Goal: Task Accomplishment & Management: Complete application form

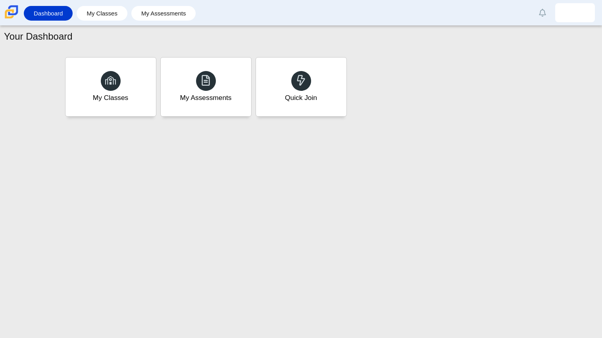
click at [279, 106] on div "Quick Join" at bounding box center [301, 87] width 90 height 59
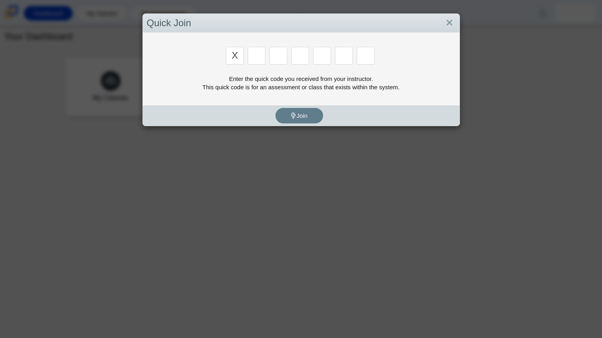
type input "X"
type input "D"
type input "5"
type input "4"
type input "V"
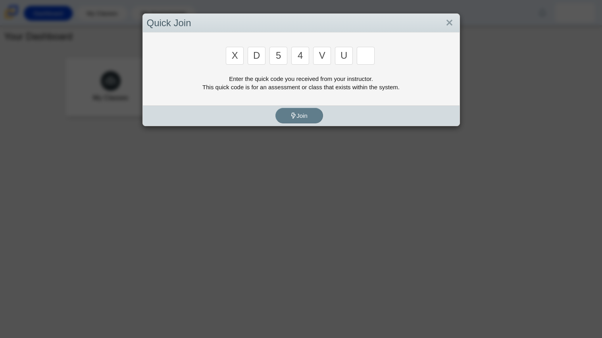
type input "U"
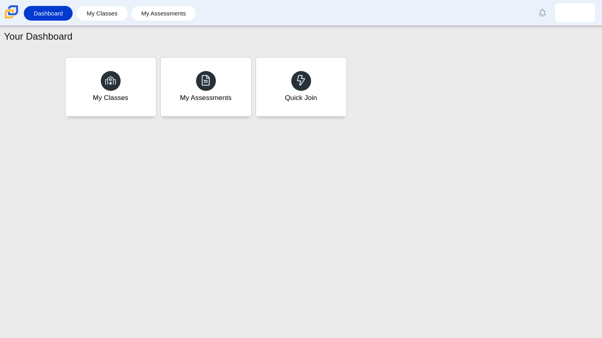
type input "T"
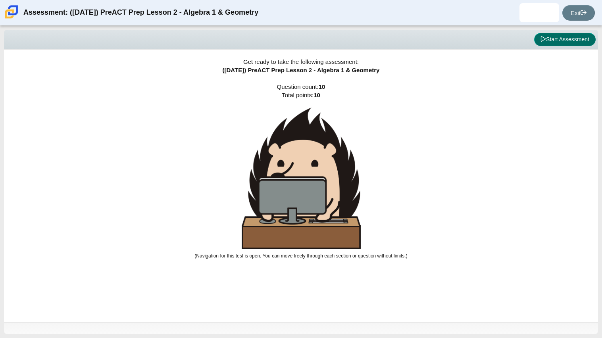
click at [541, 42] on icon at bounding box center [543, 39] width 6 height 6
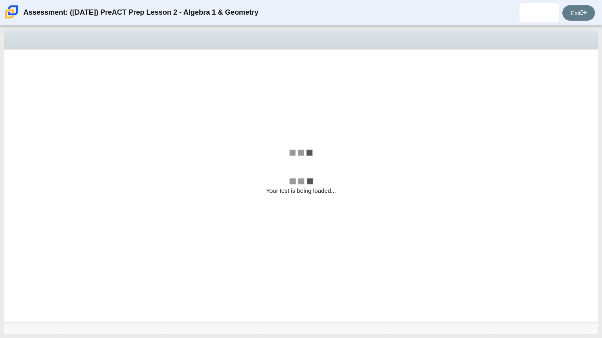
select select "bbf5d072-3e0b-44c4-9a12-6e7c9033f65b"
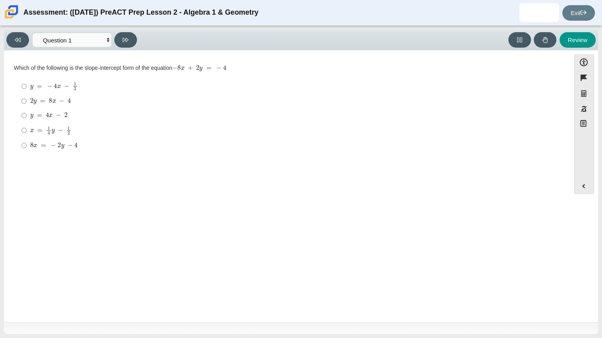
click at [218, 242] on div "Question Which of the following is the slope-intercept form of the equation − 8…" at bounding box center [287, 187] width 558 height 263
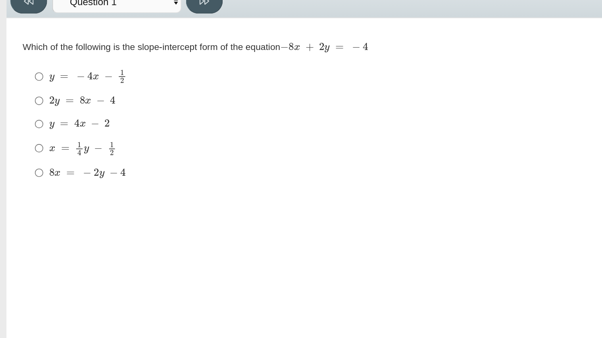
click at [33, 119] on mjx-container "y = 4 x − 2" at bounding box center [48, 114] width 37 height 15
click at [27, 119] on input "y = 4 x − 2 y = 4 x − 2" at bounding box center [23, 115] width 5 height 14
radio input "true"
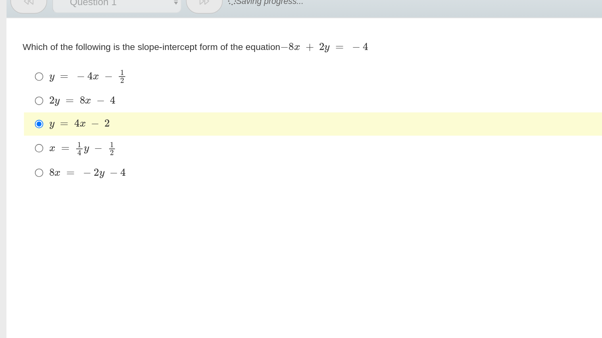
click at [33, 119] on mjx-container "y = 4 x − 2" at bounding box center [48, 114] width 37 height 15
click at [27, 119] on input "y = 4 x − 2 y = 4 x − 2" at bounding box center [23, 115] width 5 height 14
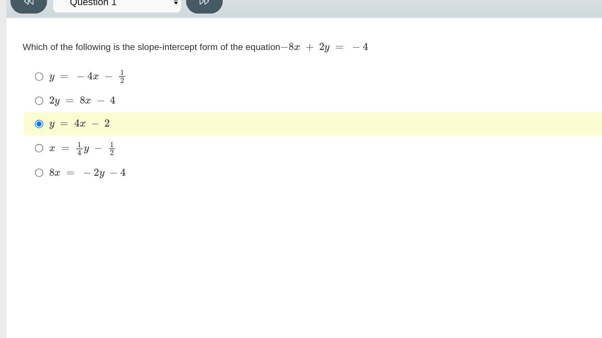
click at [30, 89] on mjx-c "Assessment items" at bounding box center [31, 87] width 3 height 4
click at [27, 89] on input "y = − 4 x − 1 2 y = − 4 x − 1 2" at bounding box center [23, 86] width 5 height 15
radio input "true"
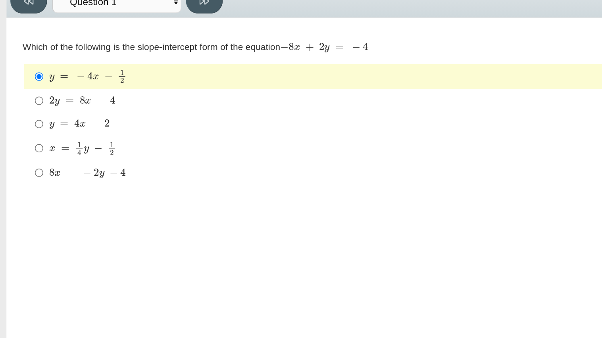
click at [35, 146] on mjx-c "Assessment items" at bounding box center [35, 145] width 4 height 3
click at [27, 146] on input "8 x = − 2 y − 4 8 x = − 2 y − 4" at bounding box center [23, 145] width 5 height 14
radio input "true"
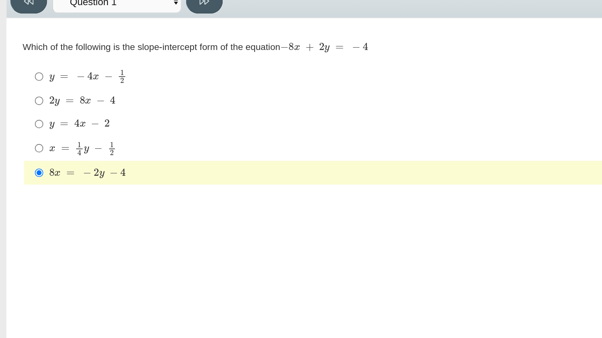
click at [48, 85] on mjx-c "Assessment items" at bounding box center [49, 86] width 5 height 4
click at [27, 85] on input "y = − 4 x − 1 2 y = − 4 x − 1 2" at bounding box center [23, 86] width 5 height 15
radio input "true"
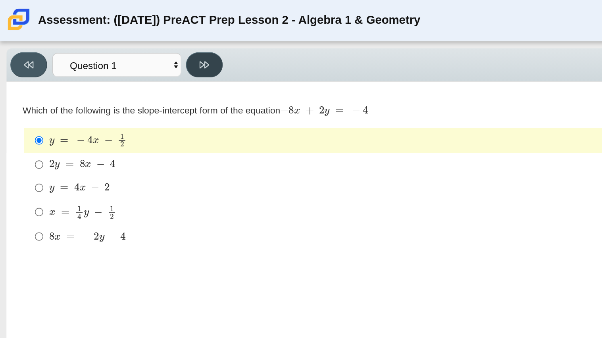
click at [121, 44] on button at bounding box center [125, 39] width 23 height 15
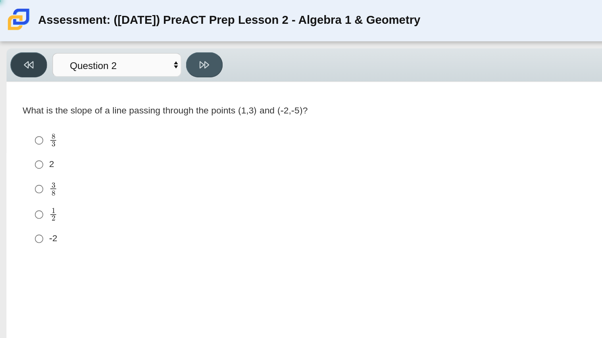
click at [17, 42] on button at bounding box center [17, 39] width 23 height 15
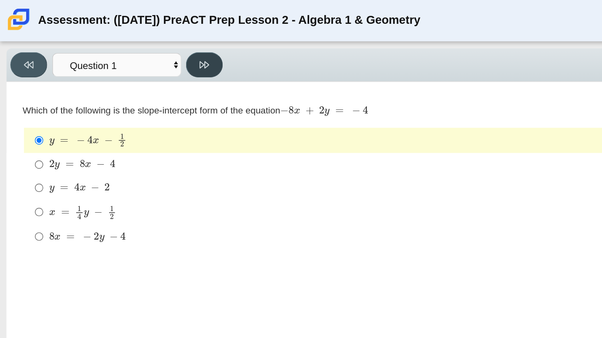
click at [130, 41] on button at bounding box center [125, 39] width 23 height 15
select select "ed62e223-81bd-4cbf-ab48-ab975844bd1f"
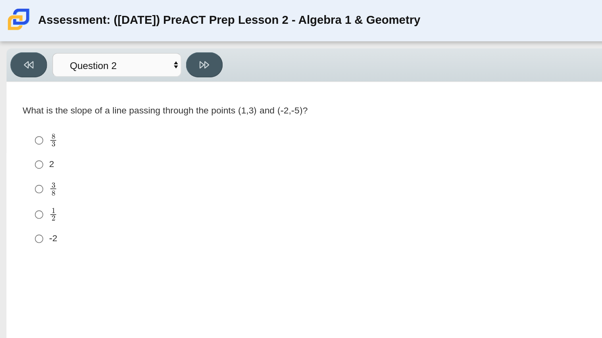
click at [118, 181] on div "Question What is the slope of a line passing through the points (1,3) and (-2,-…" at bounding box center [287, 187] width 558 height 263
click at [69, 172] on div "Question What is the slope of a line passing through the points (1,3) and (-2,-…" at bounding box center [287, 187] width 558 height 263
click at [154, 186] on div "Question What is the slope of a line passing through the points (1,3) and (-2,-…" at bounding box center [287, 187] width 558 height 263
click at [58, 136] on div "1 2" at bounding box center [293, 131] width 526 height 9
click at [27, 136] on input "1 2 1 half" at bounding box center [23, 131] width 5 height 15
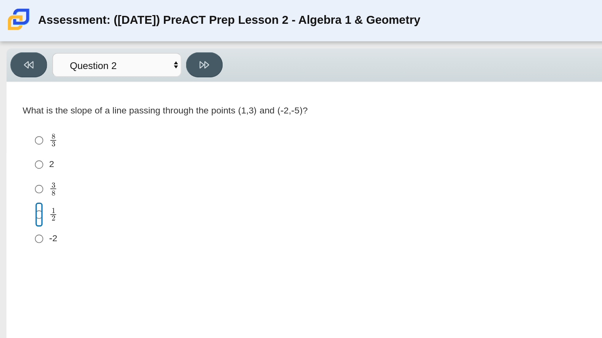
radio input "true"
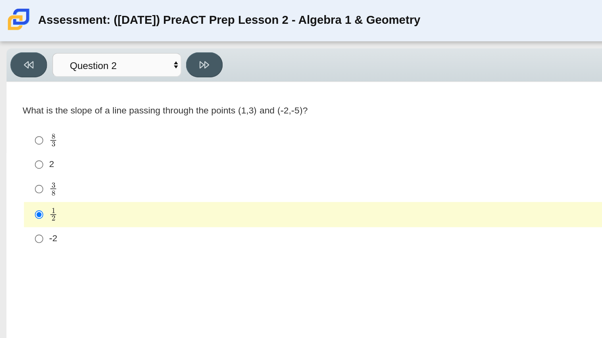
click at [46, 146] on div "-2" at bounding box center [293, 147] width 526 height 8
click at [27, 146] on input "-2 -2" at bounding box center [23, 147] width 5 height 14
radio input "true"
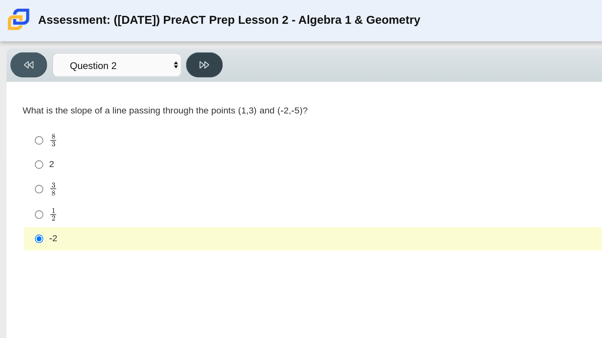
click at [127, 44] on button at bounding box center [125, 39] width 23 height 15
select select "97f4f5fa-a52e-4fed-af51-565bfcdf47cb"
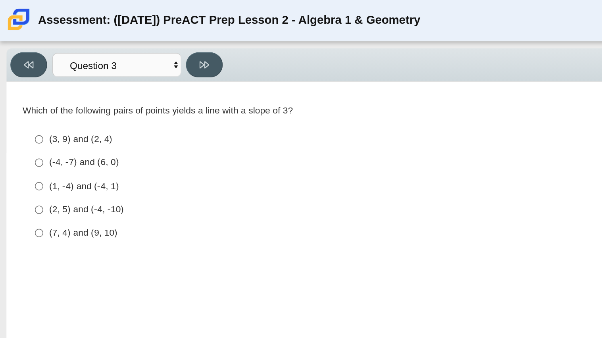
click at [113, 63] on div "Which of the following pairs of points yields a line with a slope of 3? Respons…" at bounding box center [287, 106] width 546 height 89
click at [51, 83] on div "(3, 9) and (2, 4)" at bounding box center [293, 86] width 526 height 8
click at [27, 83] on input "(3, 9) and (2, 4) (3, 9) and (2, 4)" at bounding box center [23, 86] width 5 height 14
radio input "true"
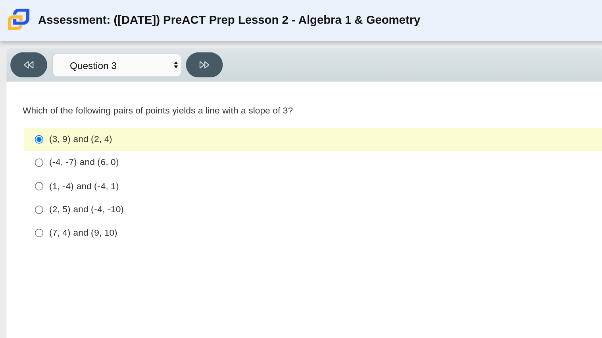
click at [73, 116] on div "(1, -4) and (-4, 1)" at bounding box center [293, 115] width 526 height 8
click at [27, 116] on input "(1, -4) and (-4, 1) (1, -4) and (-4, 1)" at bounding box center [23, 114] width 5 height 14
radio input "true"
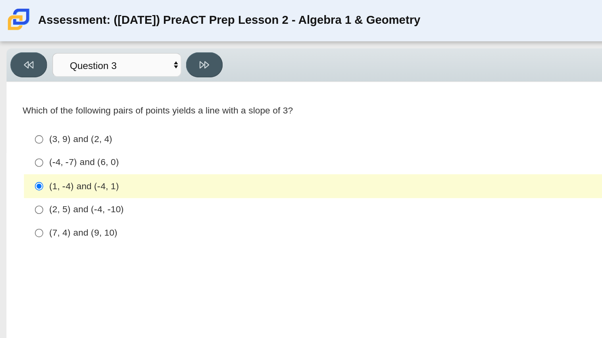
click at [83, 129] on div "(2, 5) and (-4, -10)" at bounding box center [293, 129] width 526 height 8
click at [27, 129] on input "(2, 5) and (-4, -10) (2, 5) and (-4, -10)" at bounding box center [23, 129] width 5 height 14
radio input "true"
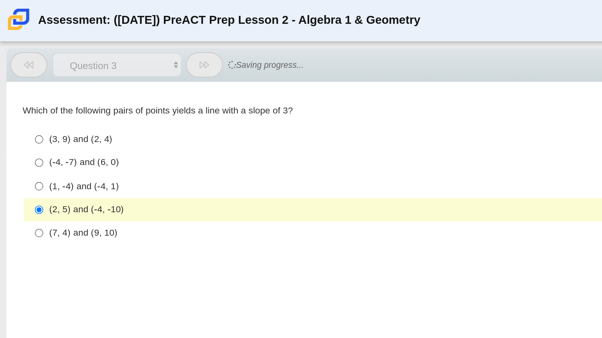
click at [78, 117] on div "(1, -4) and (-4, 1)" at bounding box center [293, 115] width 526 height 8
click at [27, 117] on input "(1, -4) and (-4, 1) (1, -4) and (-4, 1)" at bounding box center [23, 114] width 5 height 14
radio input "true"
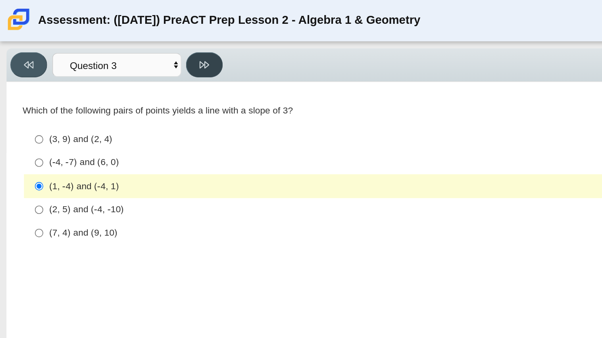
click at [121, 37] on button at bounding box center [125, 39] width 23 height 15
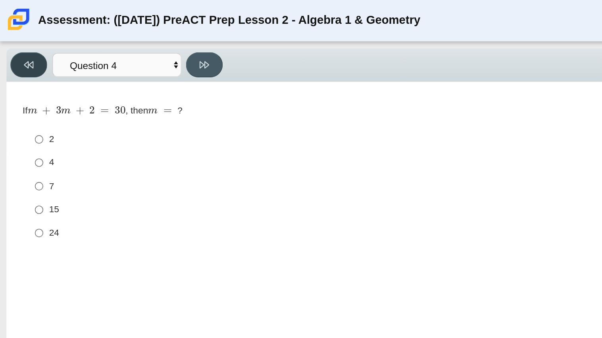
click at [25, 38] on button at bounding box center [17, 39] width 23 height 15
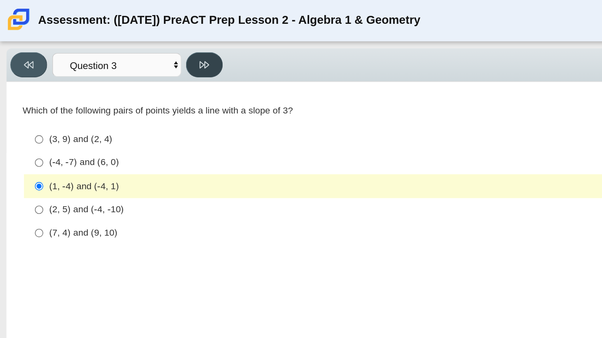
click at [127, 44] on button at bounding box center [125, 39] width 23 height 15
select select "89427bb7-e313-4f00-988f-8b8255897029"
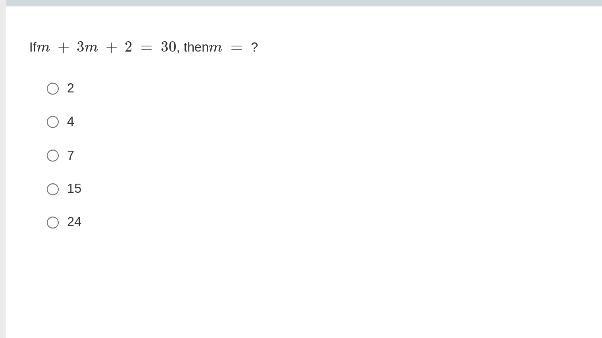
click at [10, 113] on div "Question If m + 3 m + 2 = 30 , then m = ? Responses 2 2 4 4 7 7 15 15 24 24" at bounding box center [287, 109] width 558 height 94
click at [51, 159] on div "Question If m + 3 m + 2 = 30 , then m = ? Responses 2 2 4 4 7 7 15 15 24 24" at bounding box center [287, 109] width 558 height 106
click at [28, 119] on label "7 7" at bounding box center [288, 114] width 544 height 14
click at [27, 119] on input "7 7" at bounding box center [23, 114] width 5 height 14
radio input "true"
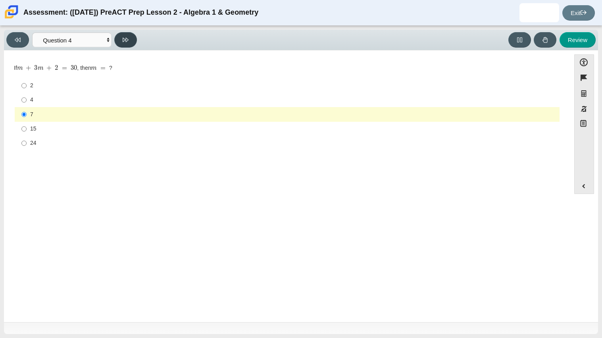
click at [130, 43] on button at bounding box center [125, 39] width 23 height 15
select select "489dcffd-4e6a-49cf-a9d6-ad1d4a911a4e"
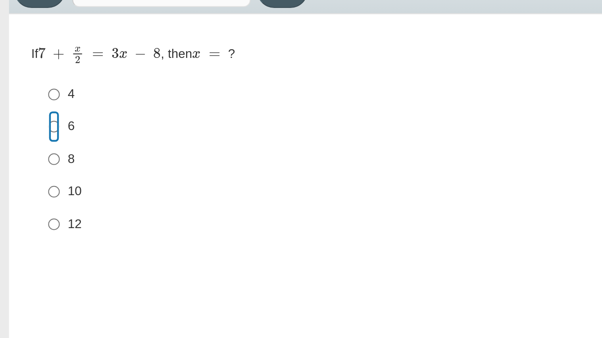
click at [25, 100] on input "6 6" at bounding box center [23, 100] width 5 height 14
radio input "true"
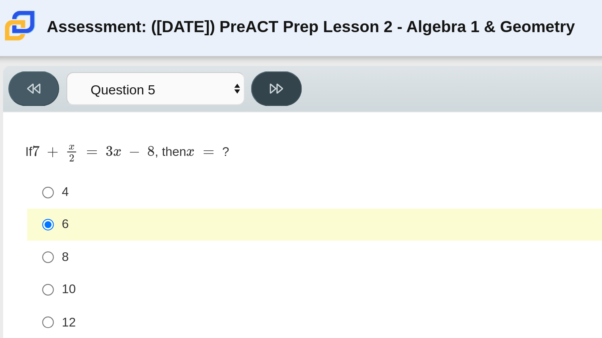
click at [131, 47] on button at bounding box center [125, 39] width 23 height 15
select select "210571de-36a6-4d8e-a361-ceff8ef801dc"
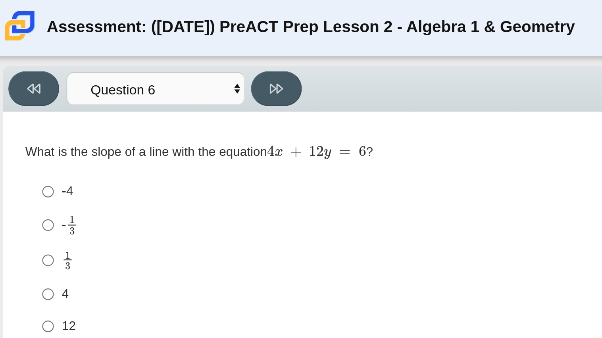
click at [90, 60] on div "Question What is the slope of a line with the equation 4 x + 12 y = 6 ? Respons…" at bounding box center [287, 110] width 558 height 108
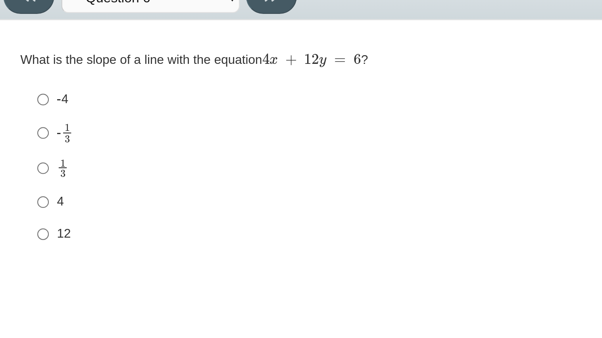
click at [35, 100] on mjx-c "Assessment items" at bounding box center [35, 97] width 2 height 3
click at [27, 100] on input "- 1 3 -1 third" at bounding box center [23, 100] width 5 height 15
radio input "true"
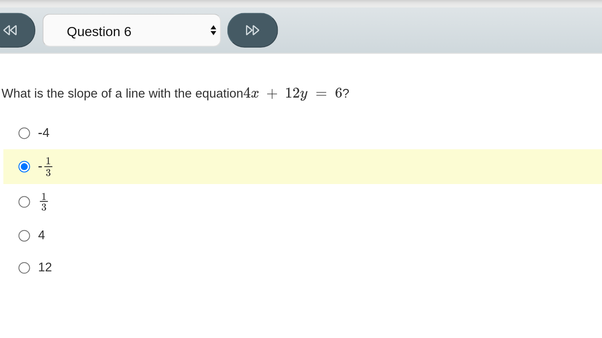
click at [57, 113] on div "1 3" at bounding box center [293, 116] width 526 height 9
click at [27, 113] on input "1 3 1 third" at bounding box center [23, 115] width 5 height 15
radio input "true"
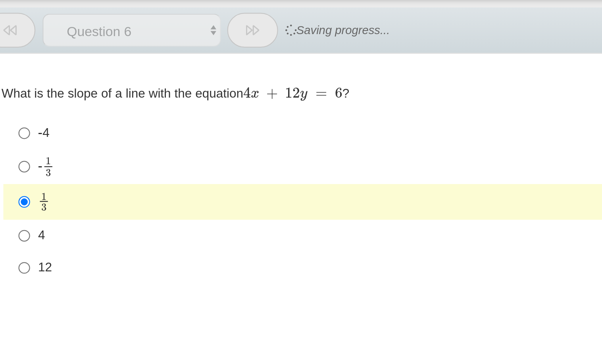
click at [56, 101] on div "- 1 3" at bounding box center [293, 100] width 526 height 9
click at [27, 101] on input "- 1 3 -1 third" at bounding box center [23, 100] width 5 height 15
radio input "true"
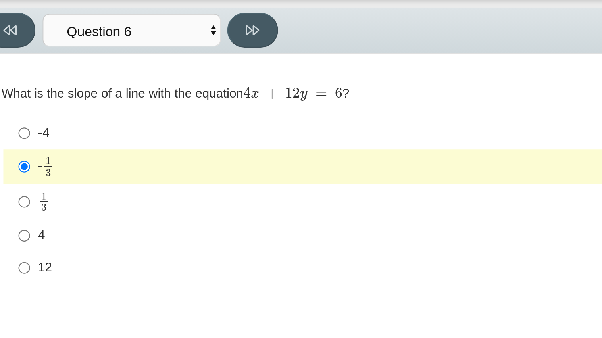
click at [61, 114] on div "1 3" at bounding box center [293, 116] width 526 height 9
click at [27, 114] on input "1 3 1 third" at bounding box center [23, 115] width 5 height 15
radio input "true"
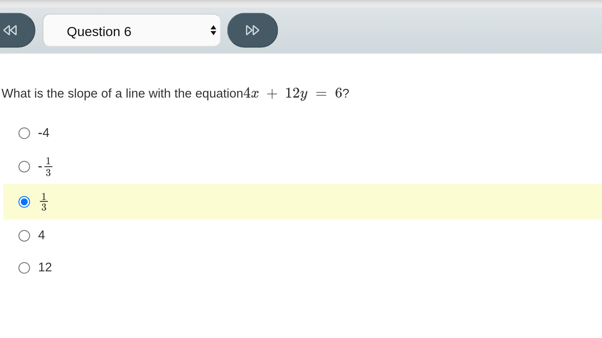
click at [52, 101] on div "- 1 3" at bounding box center [293, 100] width 526 height 9
click at [27, 101] on input "- 1 3 -1 third" at bounding box center [23, 100] width 5 height 15
radio input "true"
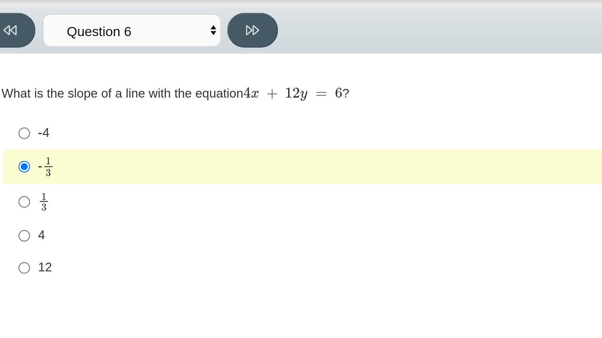
click at [53, 91] on label "-4 -4" at bounding box center [288, 86] width 544 height 14
click at [27, 91] on input "-4 -4" at bounding box center [23, 86] width 5 height 14
radio input "true"
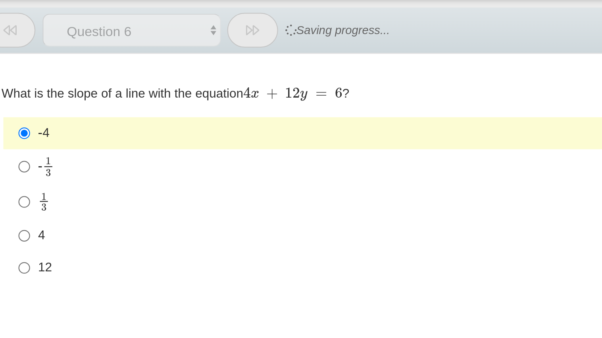
click at [56, 100] on div "- 1 3" at bounding box center [293, 100] width 526 height 9
click at [27, 100] on input "- 1 3 -1 third" at bounding box center [23, 100] width 5 height 15
radio input "true"
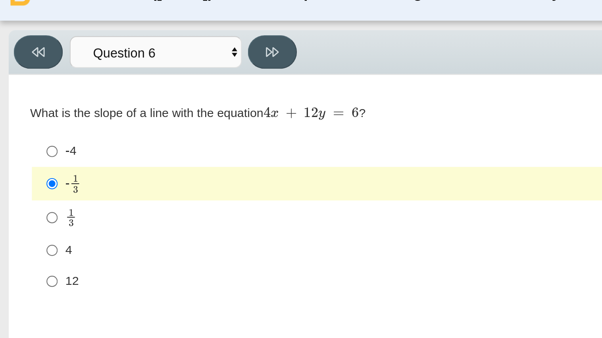
click at [38, 132] on div "4" at bounding box center [293, 131] width 526 height 8
click at [27, 132] on input "4 4" at bounding box center [23, 131] width 5 height 14
radio input "true"
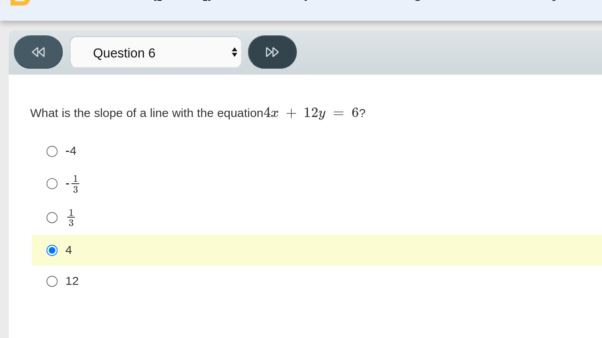
click at [127, 44] on button at bounding box center [125, 39] width 23 height 15
select select "ec95ace6-bebc-42b8-9428-40567494d4da"
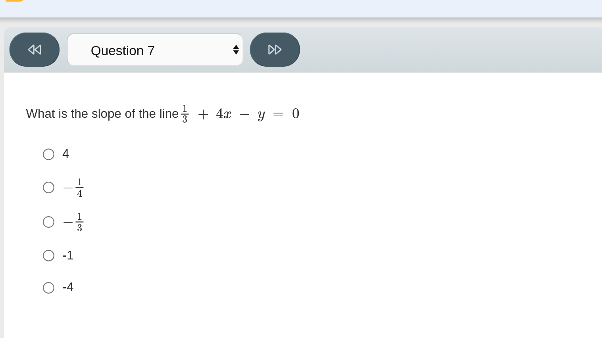
click at [53, 59] on div "Question What is the slope of the line 1 3 + 4 x − y = 0 Responses 4 4 − 1 4 ne…" at bounding box center [287, 110] width 558 height 109
click at [32, 118] on mjx-c "Assessment items" at bounding box center [32, 117] width 5 height 4
click at [27, 118] on input "− 1 3 negative 1 third" at bounding box center [23, 116] width 5 height 15
radio input "true"
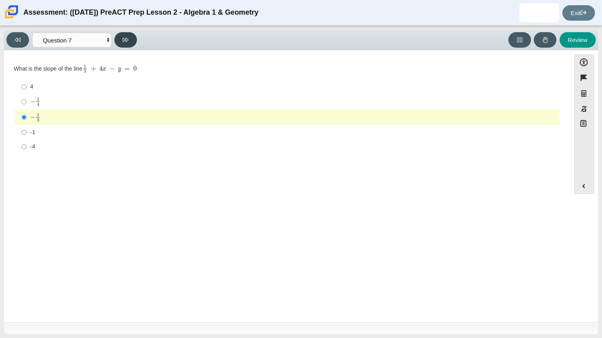
click at [131, 35] on button at bounding box center [125, 39] width 23 height 15
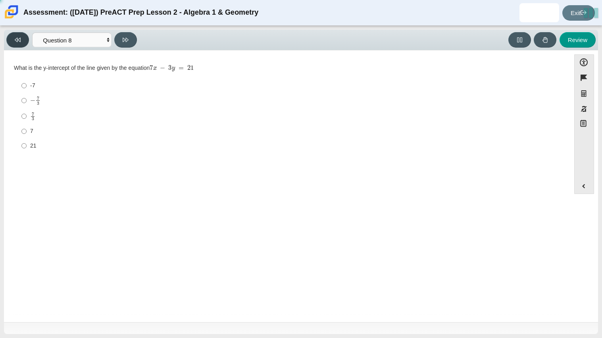
click at [20, 42] on icon at bounding box center [18, 40] width 6 height 6
select select "ec95ace6-bebc-42b8-9428-40567494d4da"
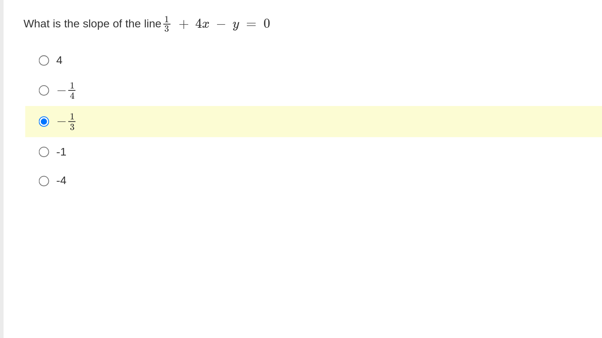
click at [31, 108] on mjx-container "− 1 4" at bounding box center [35, 101] width 10 height 15
click at [27, 108] on input "− 1 4 negative 1 fourth" at bounding box center [23, 101] width 5 height 15
radio input "true"
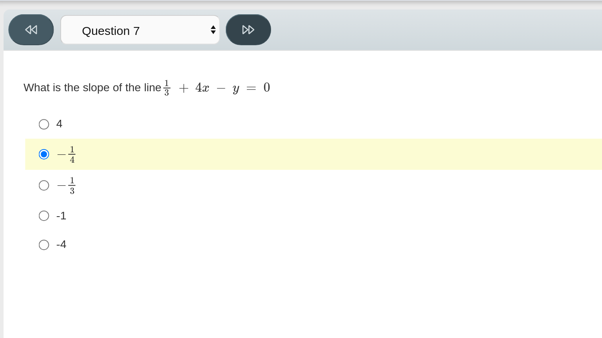
click at [134, 38] on button at bounding box center [125, 39] width 23 height 15
select select "ce81fe10-bf29-4b5e-8bd7-4f47f2fed4d8"
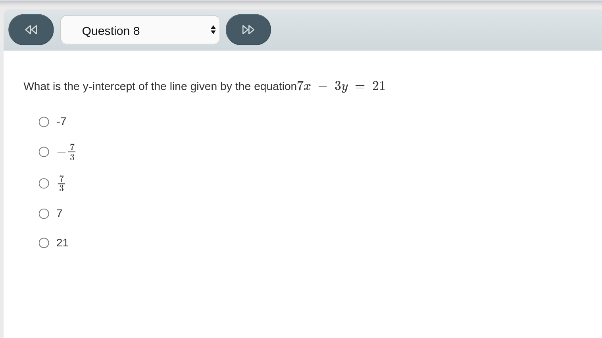
click at [169, 170] on div "Question What is the y-intercept of the line given by the equation 7 x − 3 y = …" at bounding box center [287, 187] width 558 height 263
click at [19, 150] on label "21 21" at bounding box center [288, 145] width 544 height 14
click at [21, 150] on input "21 21" at bounding box center [23, 145] width 5 height 14
radio input "true"
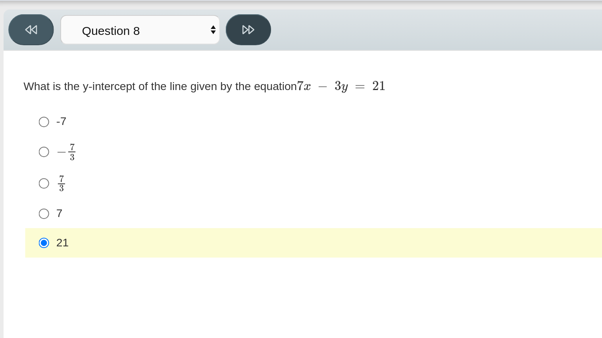
click at [131, 44] on button at bounding box center [125, 39] width 23 height 15
select select "14773eaf-2ca1-47ae-afe7-a624a56f34b3"
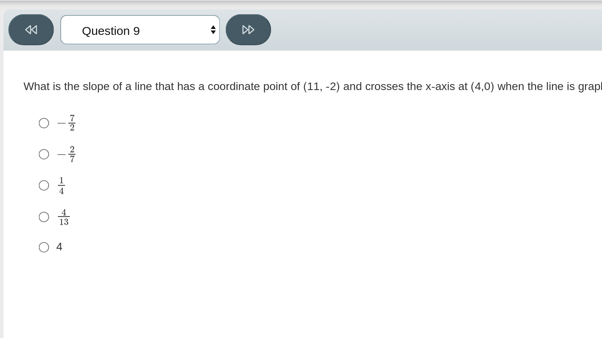
click at [97, 40] on select "Questions Question 1 Question 2 Question 3 Question 4 Question 5 Question 6 Que…" at bounding box center [71, 40] width 79 height 15
click at [98, 40] on select "Questions Question 1 Question 2 Question 3 Question 4 Question 5 Question 6 Que…" at bounding box center [71, 40] width 79 height 15
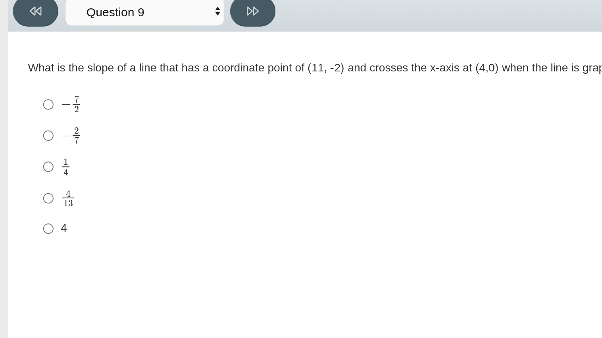
click at [57, 99] on div "− 2 7" at bounding box center [293, 101] width 526 height 9
click at [27, 99] on input "− 2 7 negative 2 sevenths" at bounding box center [23, 101] width 5 height 15
radio input "true"
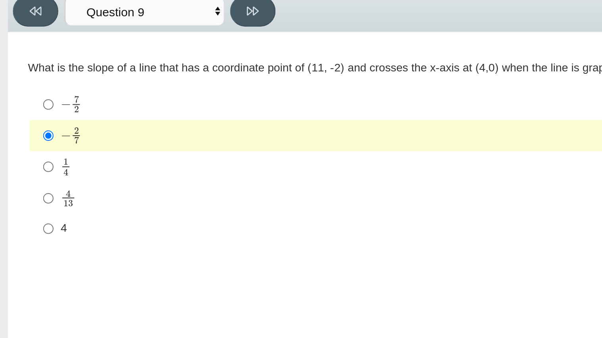
click at [56, 92] on label "− 7 2 negative 7 halves" at bounding box center [288, 86] width 544 height 15
click at [27, 92] on input "− 7 2 negative 7 halves" at bounding box center [23, 86] width 5 height 15
radio input "true"
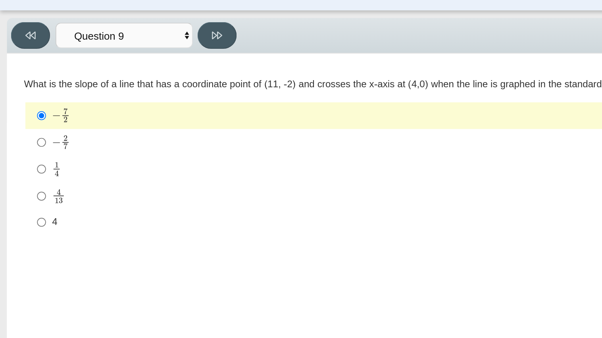
click at [37, 103] on mjx-c "Assessment items" at bounding box center [38, 103] width 2 height 3
click at [27, 103] on input "− 2 7 negative 2 sevenths" at bounding box center [23, 101] width 5 height 15
radio input "true"
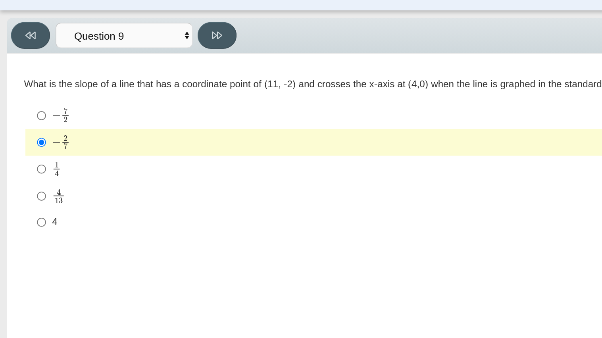
click at [46, 132] on div "4 13" at bounding box center [293, 133] width 526 height 9
click at [27, 132] on input "4 13 4 over 13" at bounding box center [23, 132] width 5 height 15
radio input "true"
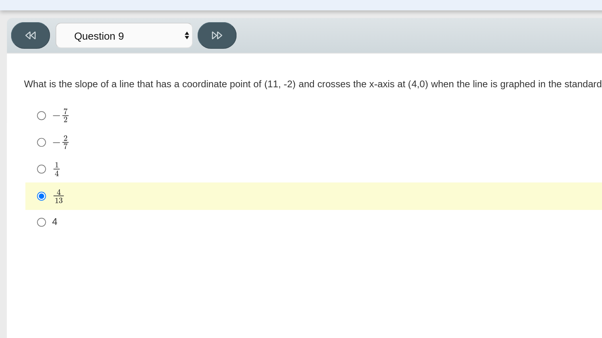
click at [66, 121] on div "1 4" at bounding box center [293, 117] width 526 height 9
click at [27, 121] on input "1 4 1 fourth" at bounding box center [23, 116] width 5 height 15
radio input "true"
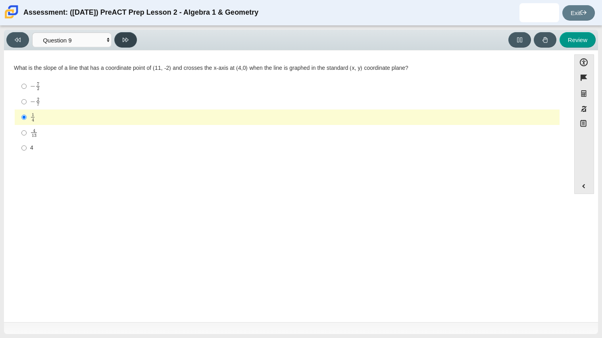
click at [133, 45] on button at bounding box center [125, 39] width 23 height 15
select select "96b71634-eacb-4f7e-8aef-411727d9bcba"
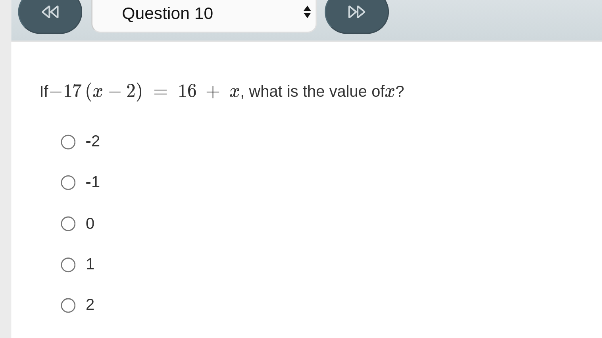
click at [15, 65] on div "If − 17 ( x − 2 ) = 16 + x , what is the value of x ?" at bounding box center [287, 68] width 546 height 8
click at [92, 63] on div "If − 17 ( x − 2 ) = 16 + x , what is the value of x ? Responses -2 -2 -1 -1 0 0…" at bounding box center [287, 106] width 546 height 89
click at [39, 97] on div "-1" at bounding box center [293, 100] width 526 height 8
click at [27, 97] on input "-1 -1" at bounding box center [23, 100] width 5 height 14
radio input "true"
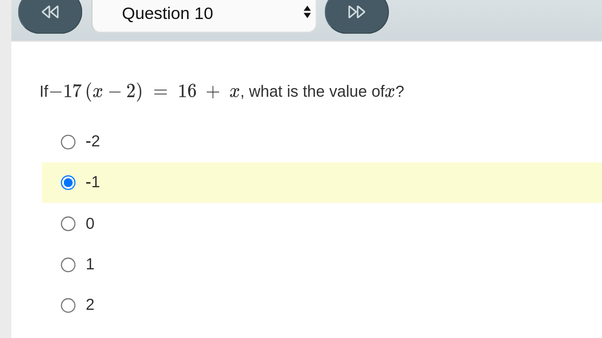
click at [51, 125] on div "1" at bounding box center [293, 129] width 526 height 8
click at [27, 125] on input "1 1" at bounding box center [23, 129] width 5 height 14
radio input "true"
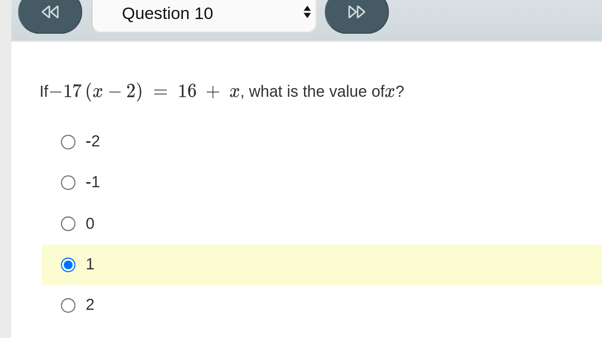
click at [12, 115] on div "Question If − 17 ( x − 2 ) = 16 + x , what is the value of x ? Responses -2 -2 …" at bounding box center [287, 109] width 558 height 94
click at [119, 42] on button at bounding box center [125, 39] width 23 height 15
select select "review"
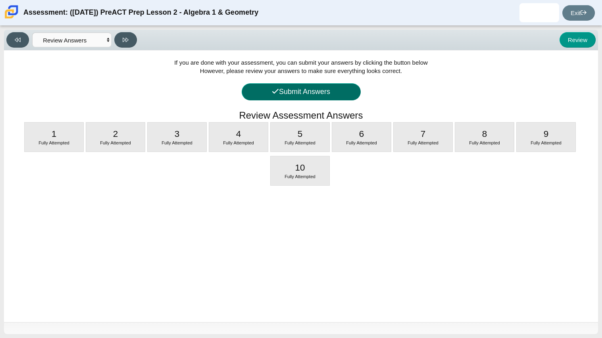
click at [294, 97] on button "Submit Answers" at bounding box center [301, 91] width 119 height 17
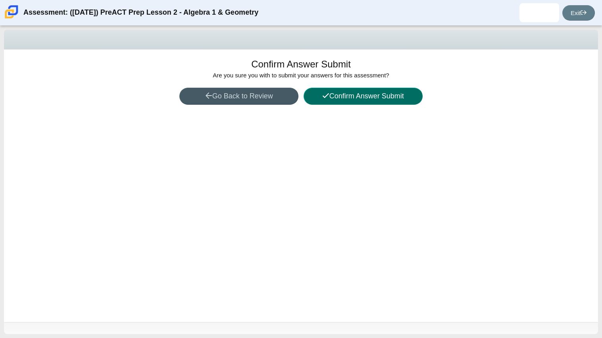
click at [362, 96] on button "Confirm Answer Submit" at bounding box center [363, 96] width 119 height 17
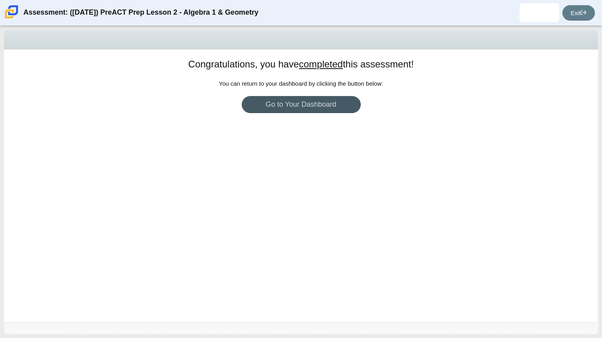
click at [305, 286] on div "Congratulations, you have completed this assessment! You can return to your das…" at bounding box center [301, 186] width 594 height 273
